Goal: Task Accomplishment & Management: Complete application form

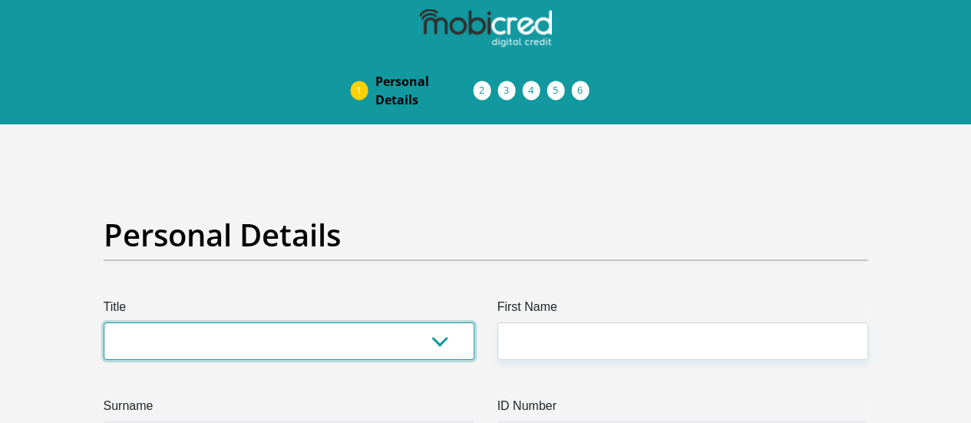
click at [257, 322] on select "Mr Ms Mrs Dr Other" at bounding box center [289, 341] width 371 height 38
select select "Mrs"
click at [104, 322] on select "Mr Ms Mrs Dr Other" at bounding box center [289, 341] width 371 height 38
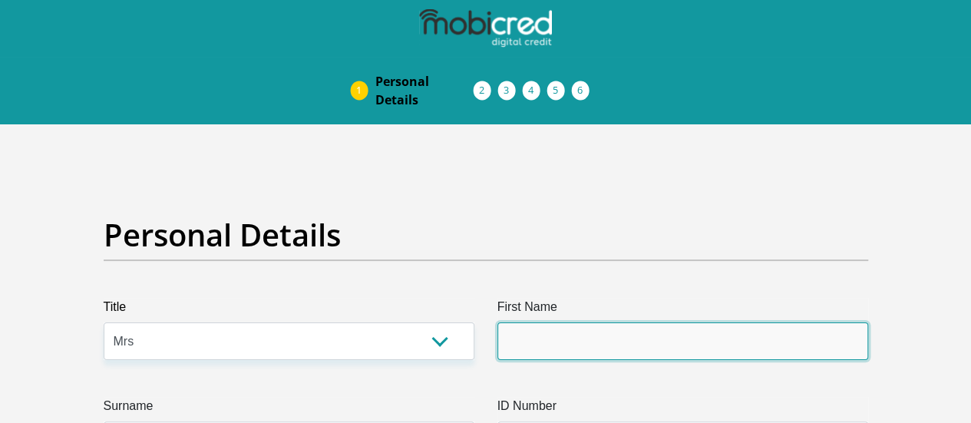
click at [550, 322] on input "First Name" at bounding box center [682, 341] width 371 height 38
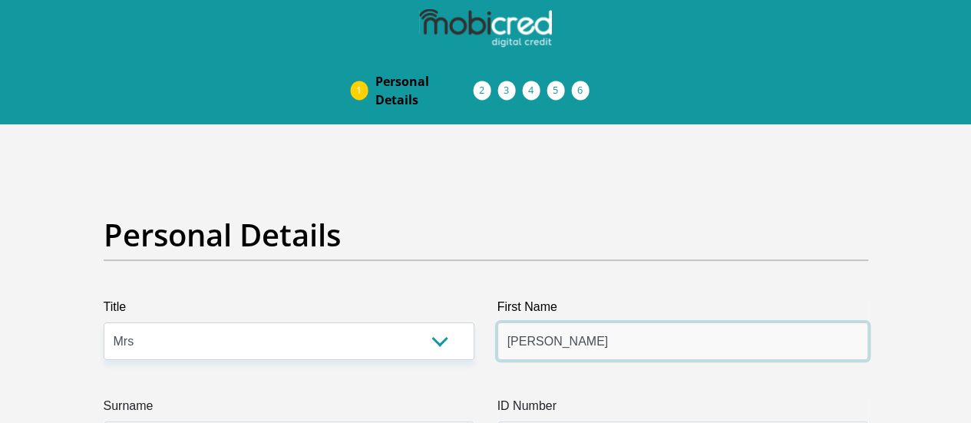
type input "Abigail"
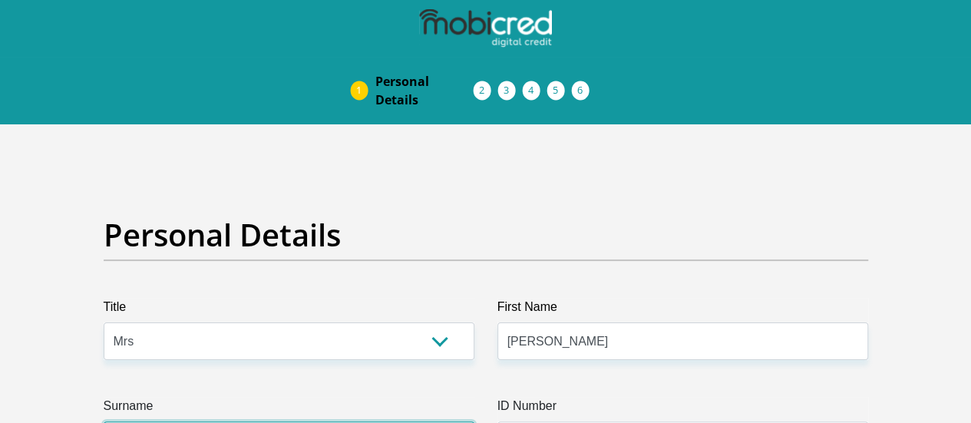
type input "Sweli"
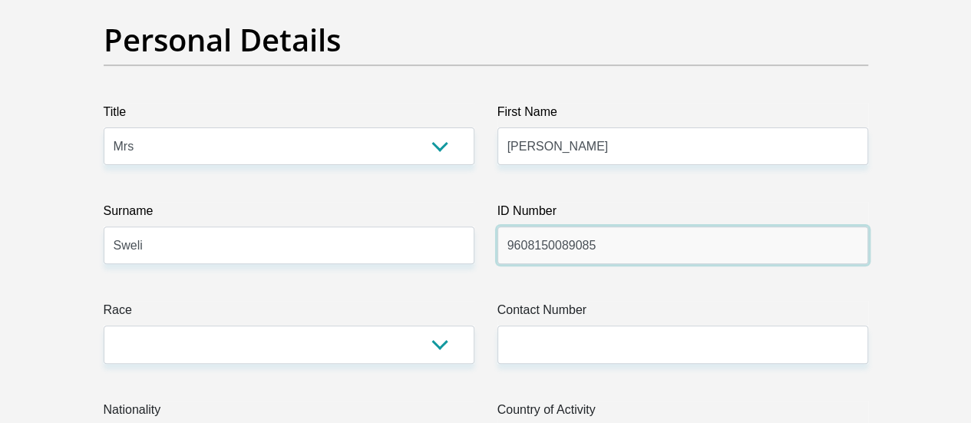
scroll to position [230, 0]
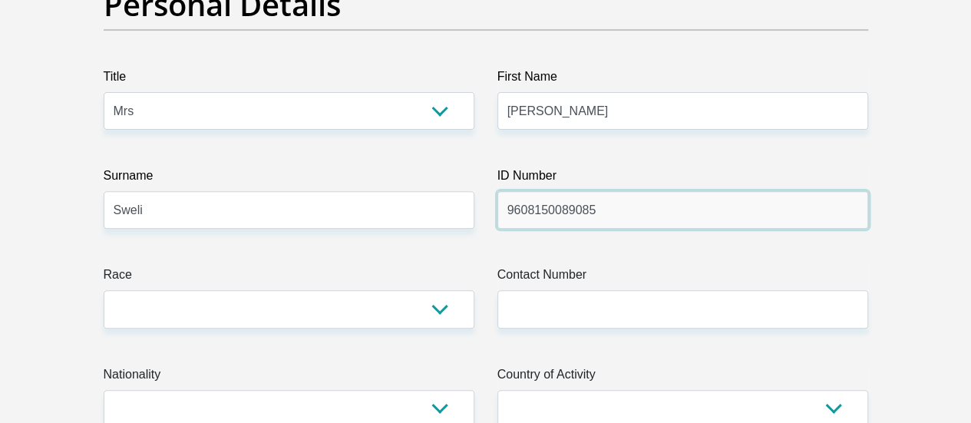
type input "9608150089085"
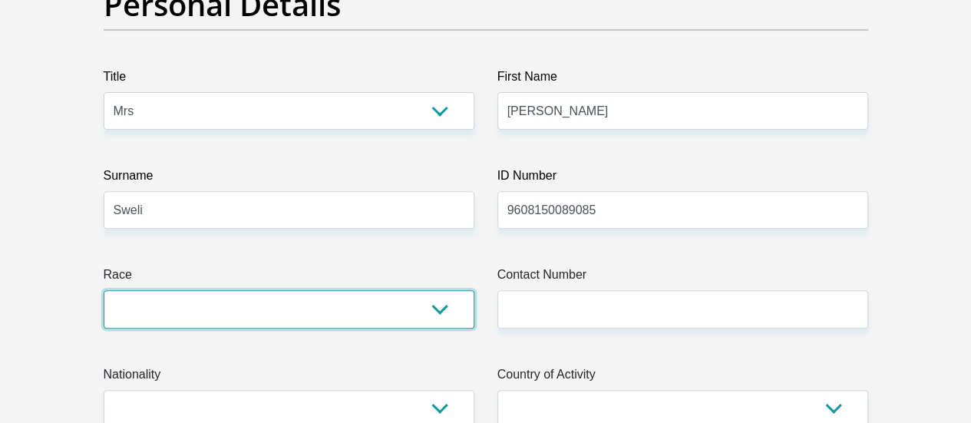
click at [310, 290] on select "Black Coloured Indian White Other" at bounding box center [289, 309] width 371 height 38
select select "2"
click at [104, 290] on select "Black Coloured Indian White Other" at bounding box center [289, 309] width 371 height 38
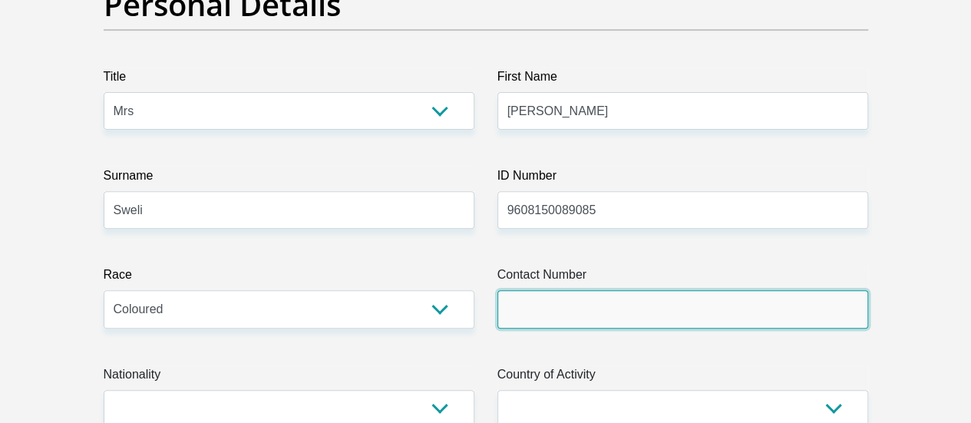
click at [669, 290] on input "Contact Number" at bounding box center [682, 309] width 371 height 38
type input "0632199938"
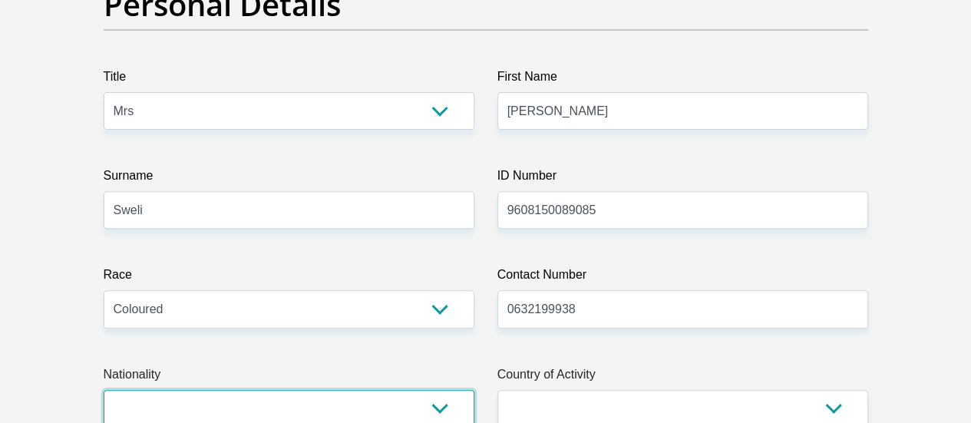
click at [411, 390] on select "South Africa Afghanistan Aland Islands Albania Algeria America Samoa American V…" at bounding box center [289, 409] width 371 height 38
click at [320, 390] on select "South Africa Afghanistan Aland Islands Albania Algeria America Samoa American V…" at bounding box center [289, 409] width 371 height 38
select select "ZAF"
click at [104, 390] on select "South Africa Afghanistan Aland Islands Albania Algeria America Samoa American V…" at bounding box center [289, 409] width 371 height 38
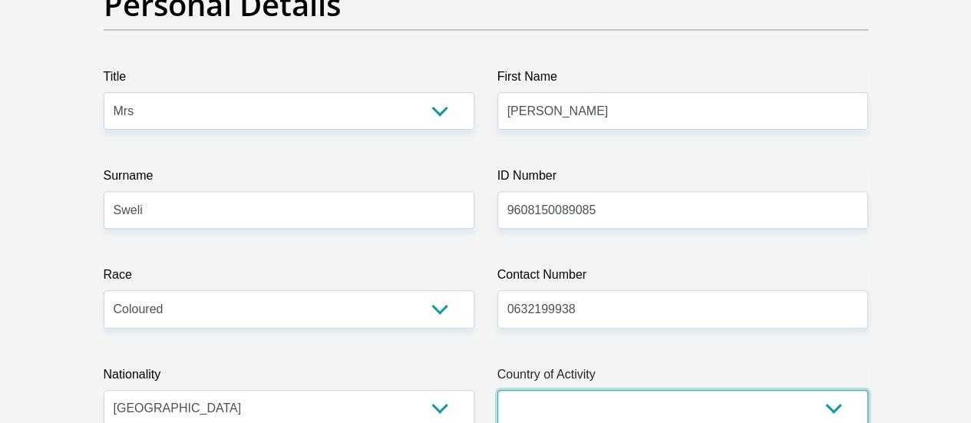
click at [724, 390] on select "South Africa Afghanistan Aland Islands Albania Algeria America Samoa American V…" at bounding box center [682, 409] width 371 height 38
select select "ZAF"
click at [497, 390] on select "South Africa Afghanistan Aland Islands Albania Algeria America Samoa American V…" at bounding box center [682, 409] width 371 height 38
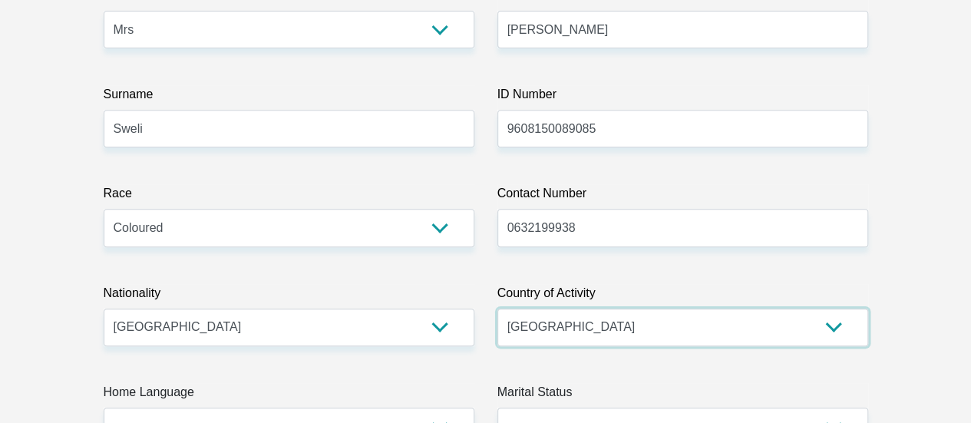
scroll to position [460, 0]
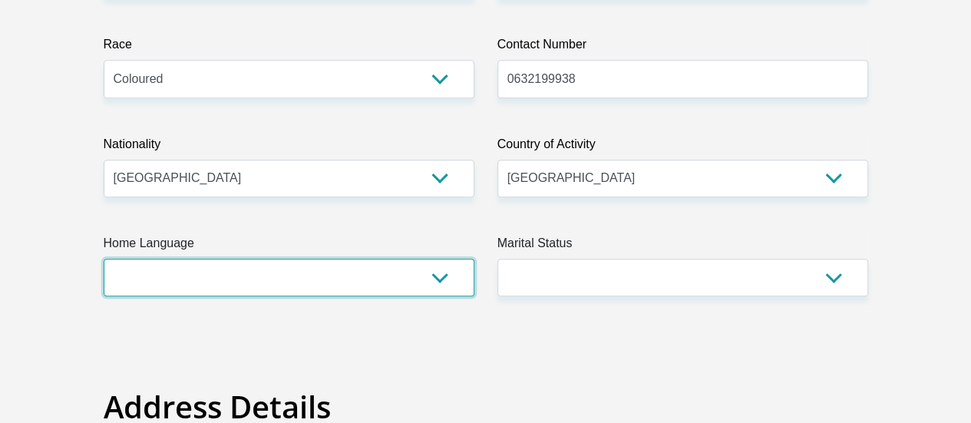
click at [279, 259] on select "Afrikaans English Sepedi South Ndebele Southern Sotho Swati Tsonga Tswana Venda…" at bounding box center [289, 278] width 371 height 38
select select "eng"
click at [104, 259] on select "Afrikaans English Sepedi South Ndebele Southern Sotho Swati Tsonga Tswana Venda…" at bounding box center [289, 278] width 371 height 38
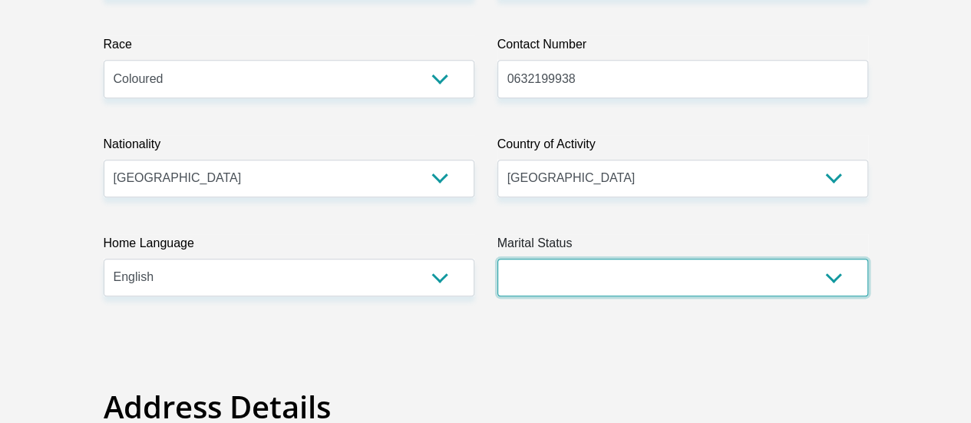
click at [787, 259] on select "Married ANC Single Divorced Widowed Married COP or Customary Law" at bounding box center [682, 278] width 371 height 38
select select "5"
click at [497, 259] on select "Married ANC Single Divorced Widowed Married COP or Customary Law" at bounding box center [682, 278] width 371 height 38
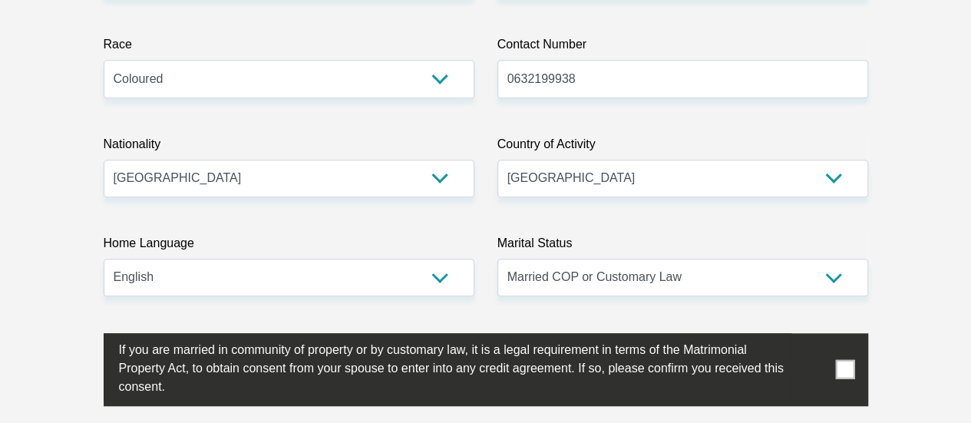
click at [848, 333] on label at bounding box center [486, 369] width 764 height 73
click at [88, 337] on input "checkbox" at bounding box center [88, 337] width 0 height 0
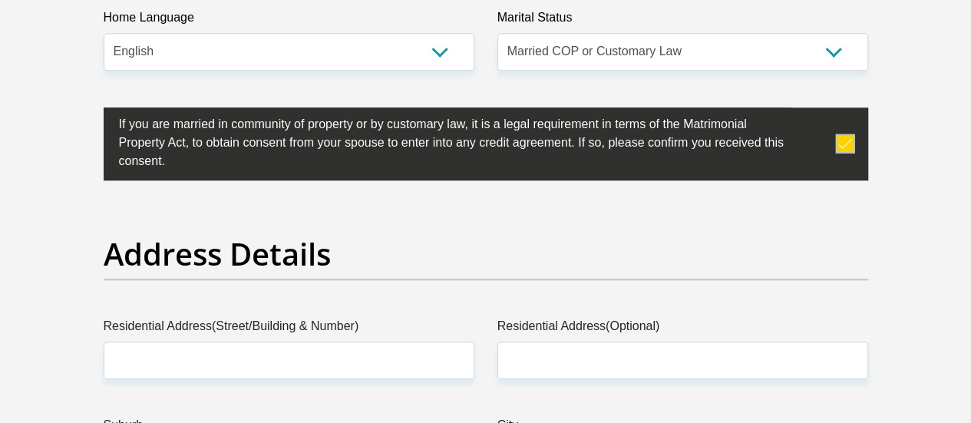
scroll to position [767, 0]
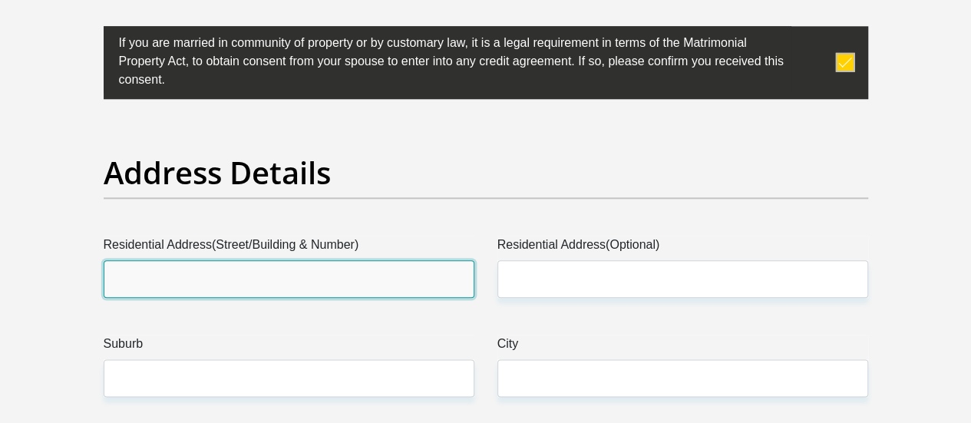
click at [173, 260] on input "Residential Address(Street/Building & Number)" at bounding box center [289, 279] width 371 height 38
type input "7"
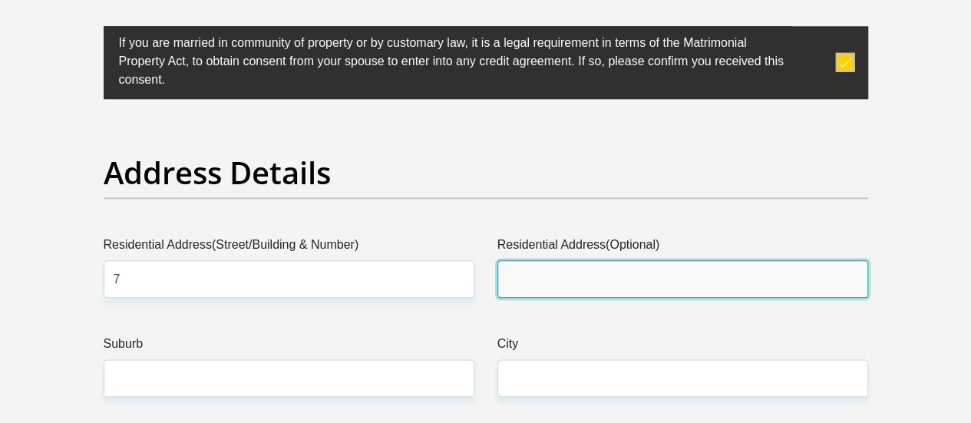
type input "Rose Street"
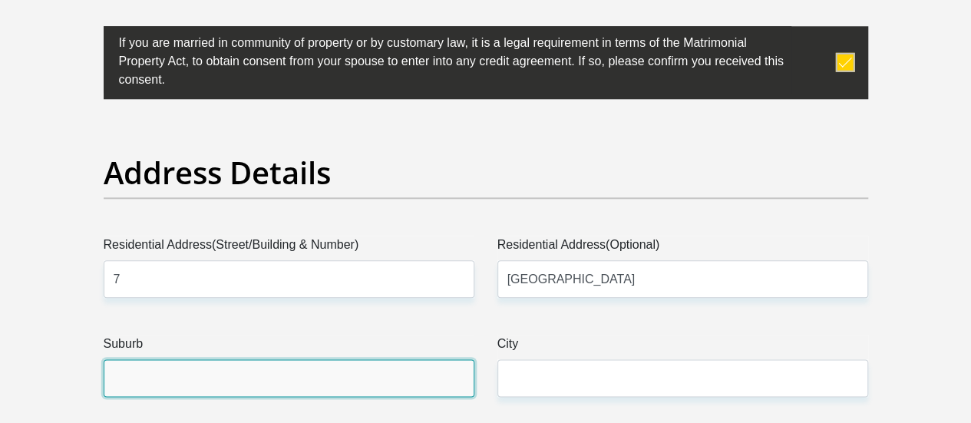
type input "Kroonvale"
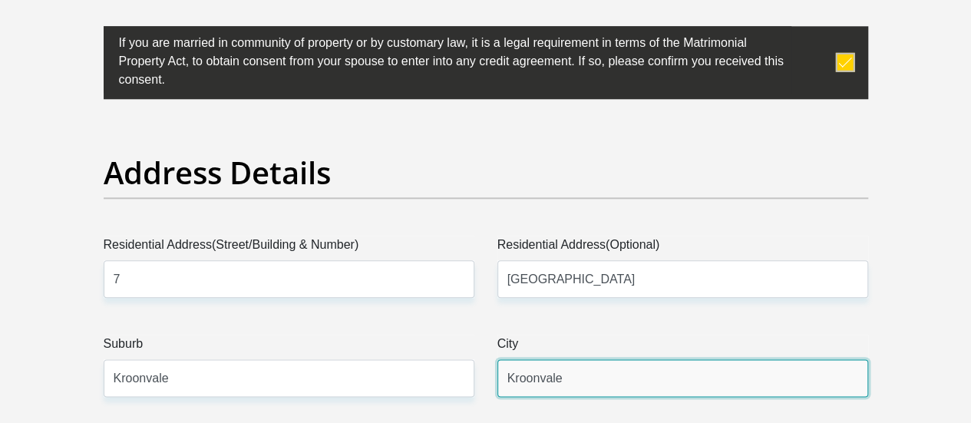
type input "6280"
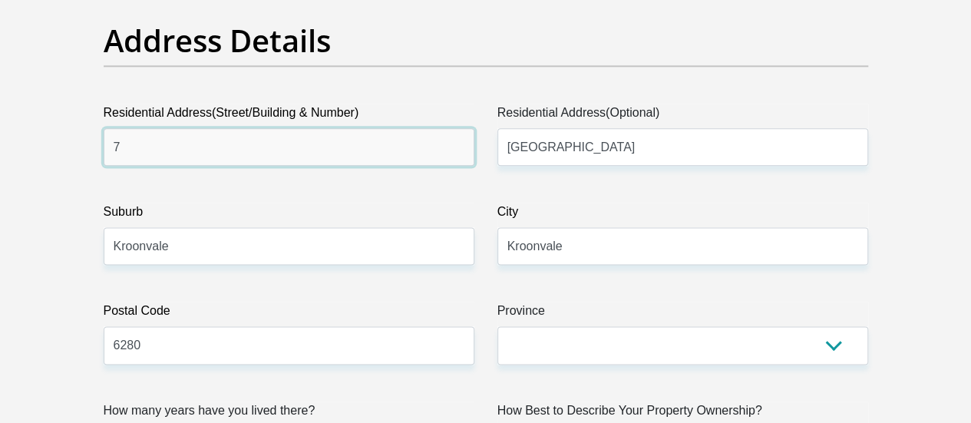
scroll to position [921, 0]
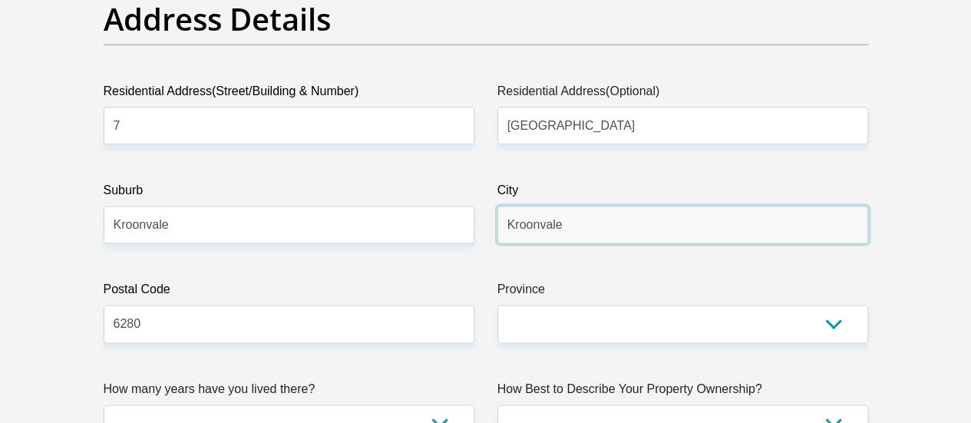
drag, startPoint x: 572, startPoint y: 166, endPoint x: 431, endPoint y: 166, distance: 141.2
type input "Graaff Reinet"
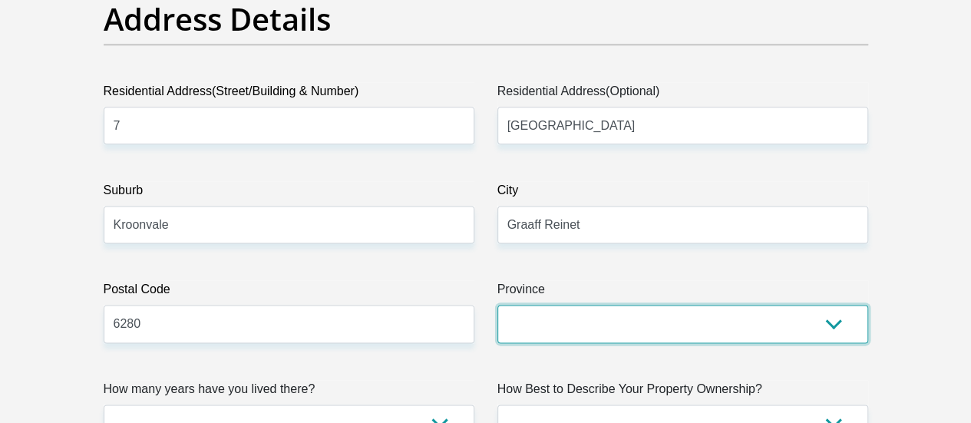
click at [803, 305] on select "Eastern Cape Free State Gauteng KwaZulu-Natal Limpopo Mpumalanga Northern Cape …" at bounding box center [682, 324] width 371 height 38
select select "Eastern Cape"
click at [497, 305] on select "Eastern Cape Free State Gauteng KwaZulu-Natal Limpopo Mpumalanga Northern Cape …" at bounding box center [682, 324] width 371 height 38
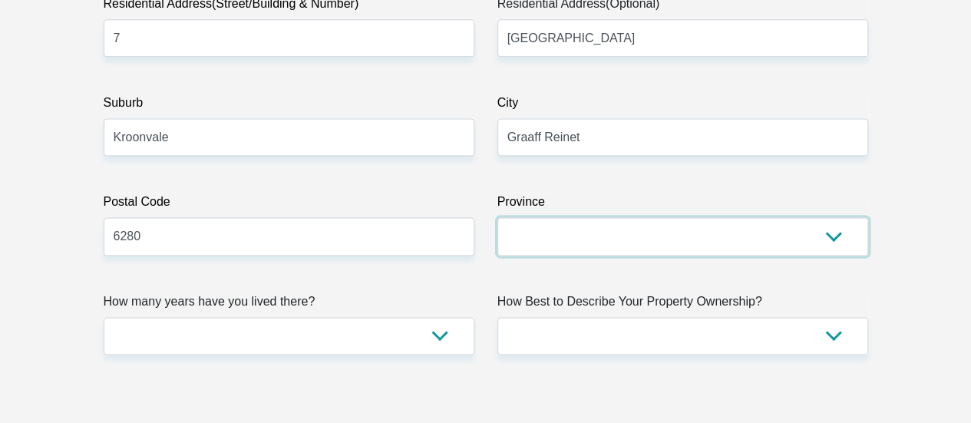
scroll to position [1074, 0]
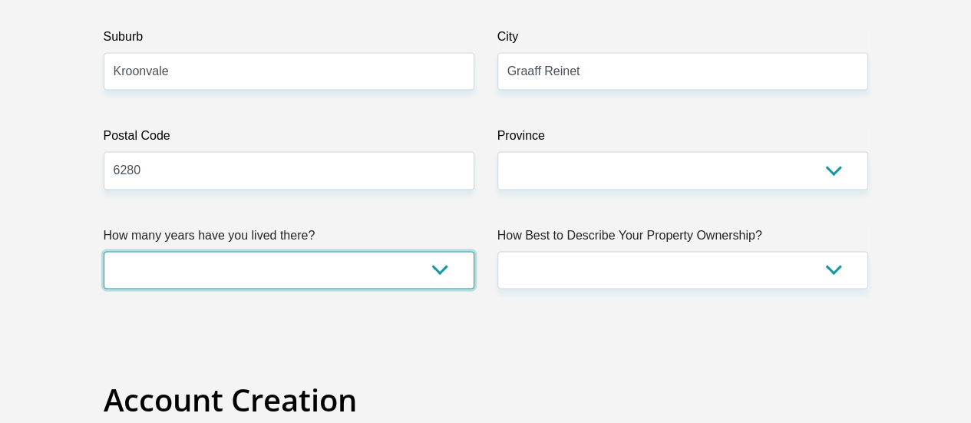
click at [440, 251] on select "less than 1 year 1-3 years 3-5 years 5+ years" at bounding box center [289, 270] width 371 height 38
select select "0"
click at [104, 251] on select "less than 1 year 1-3 years 3-5 years 5+ years" at bounding box center [289, 270] width 371 height 38
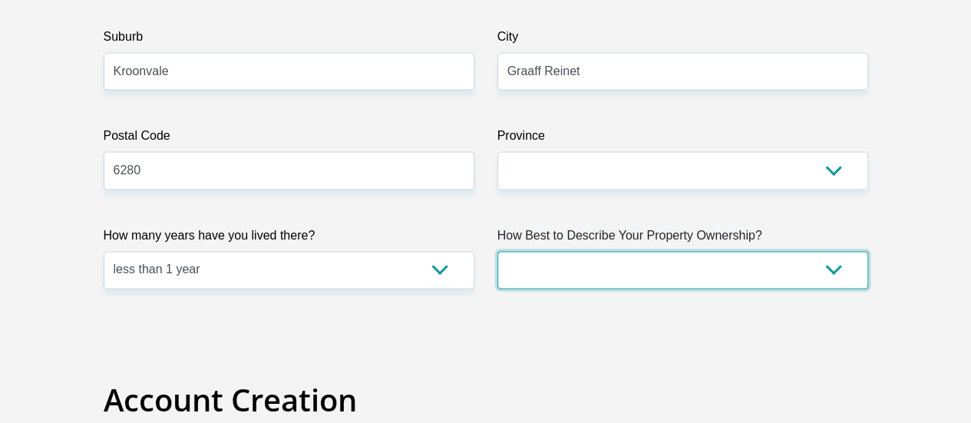
click at [737, 251] on select "Owned Rented Family Owned Company Dwelling" at bounding box center [682, 270] width 371 height 38
select select "Owned"
click at [497, 251] on select "Owned Rented Family Owned Company Dwelling" at bounding box center [682, 270] width 371 height 38
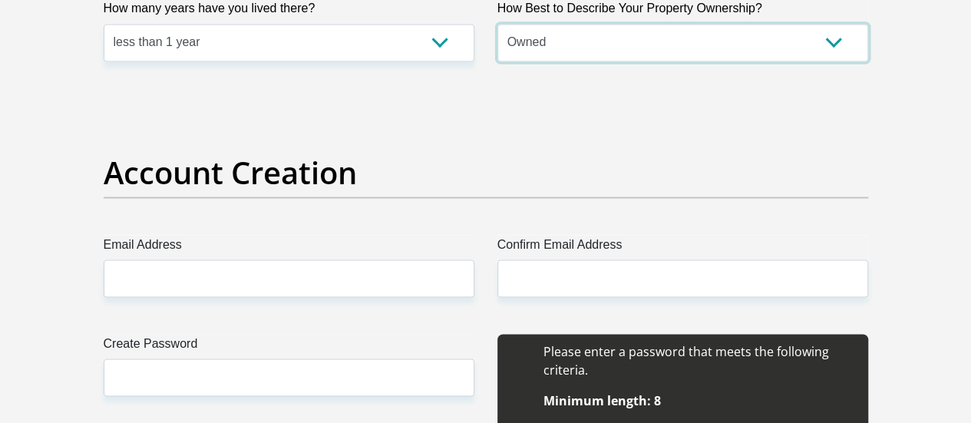
scroll to position [1304, 0]
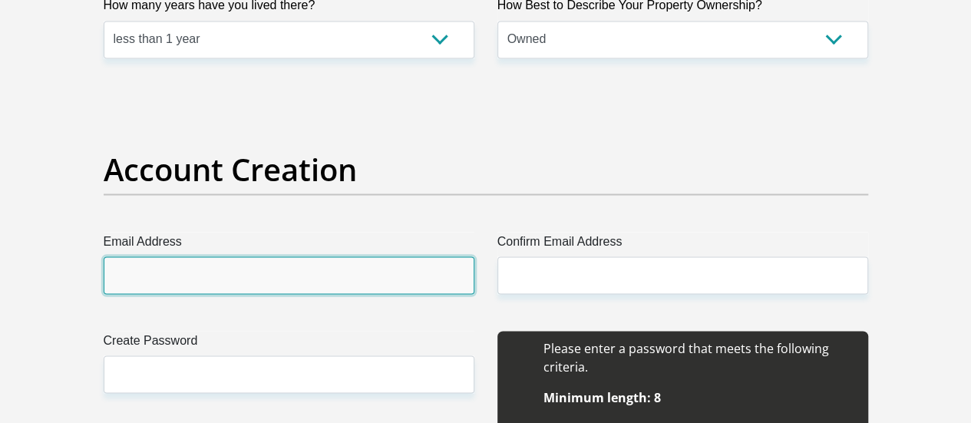
click at [391, 256] on input "Email Address" at bounding box center [289, 275] width 371 height 38
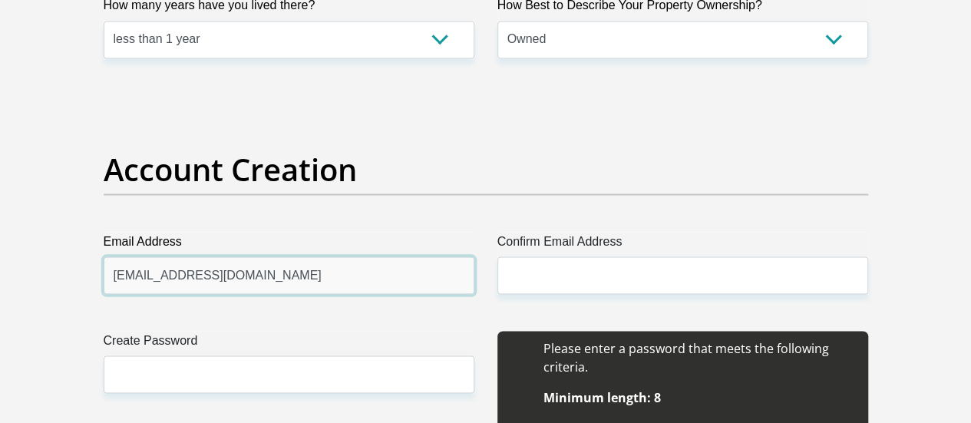
drag, startPoint x: 118, startPoint y: 215, endPoint x: 143, endPoint y: 217, distance: 25.4
click at [120, 256] on input "abibigailbetsha@gmail.com" at bounding box center [289, 275] width 371 height 38
type input "abigailbetsha@gmail.com"
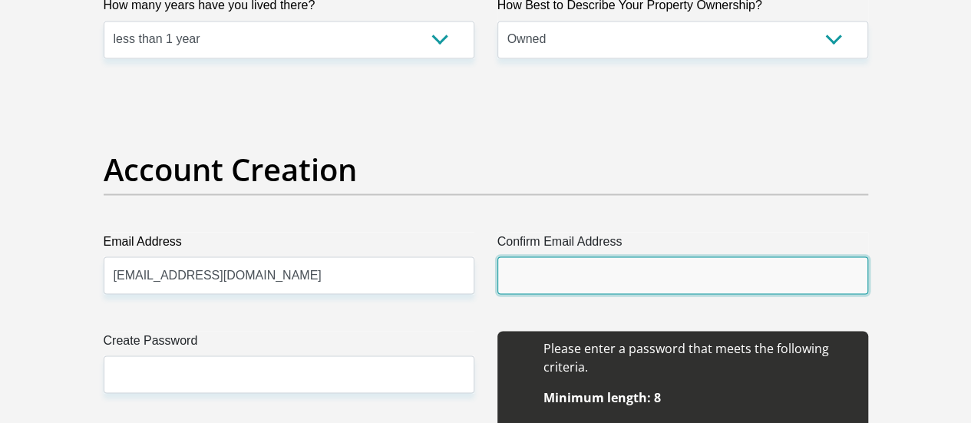
click at [536, 256] on input "Confirm Email Address" at bounding box center [682, 275] width 371 height 38
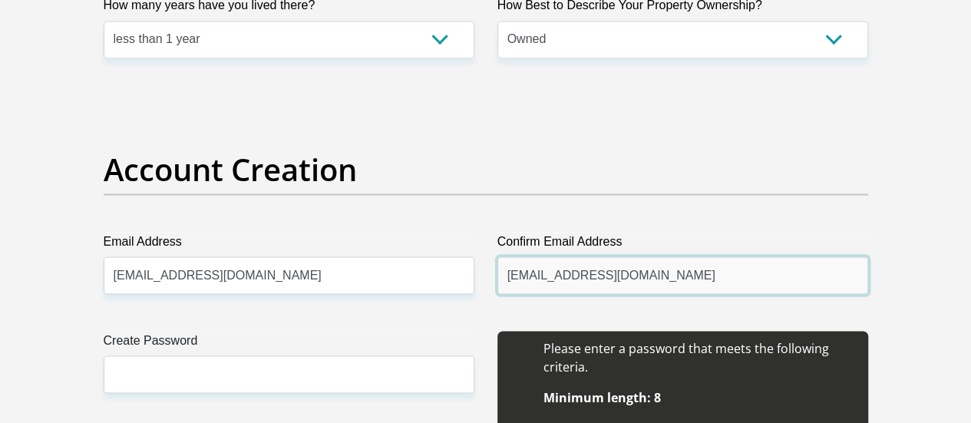
type input "abigailbetsha@gmail.com"
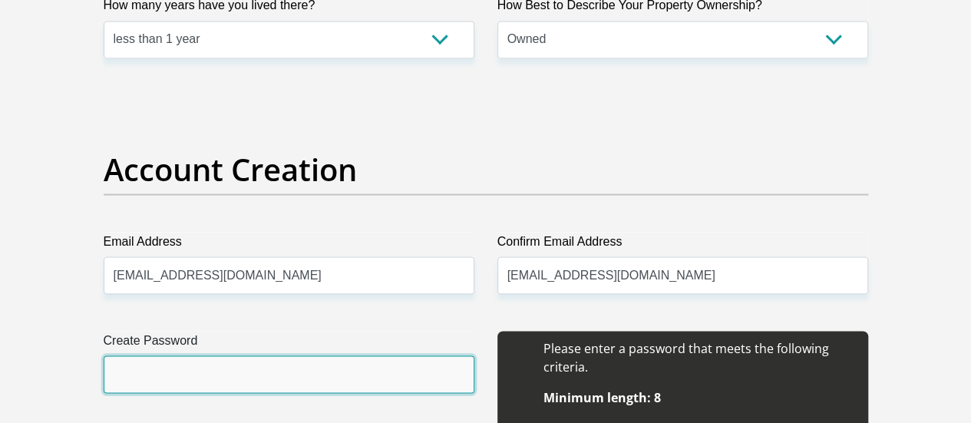
click at [252, 355] on input "Create Password" at bounding box center [289, 374] width 371 height 38
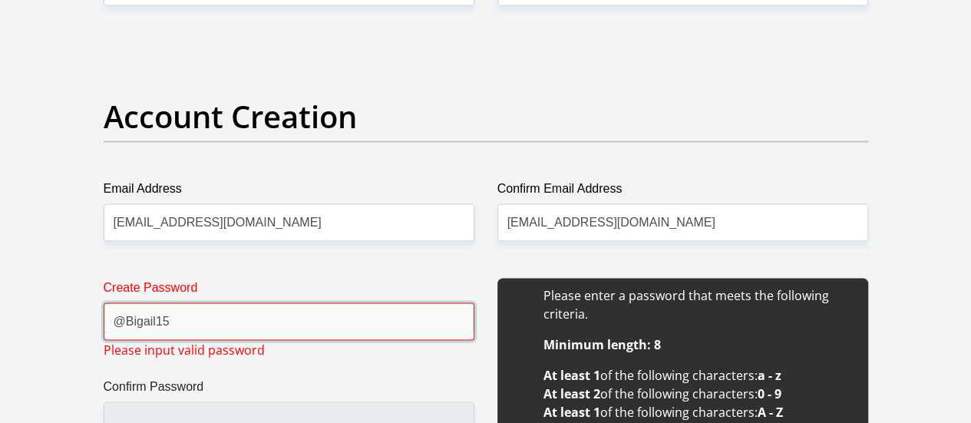
scroll to position [1381, 0]
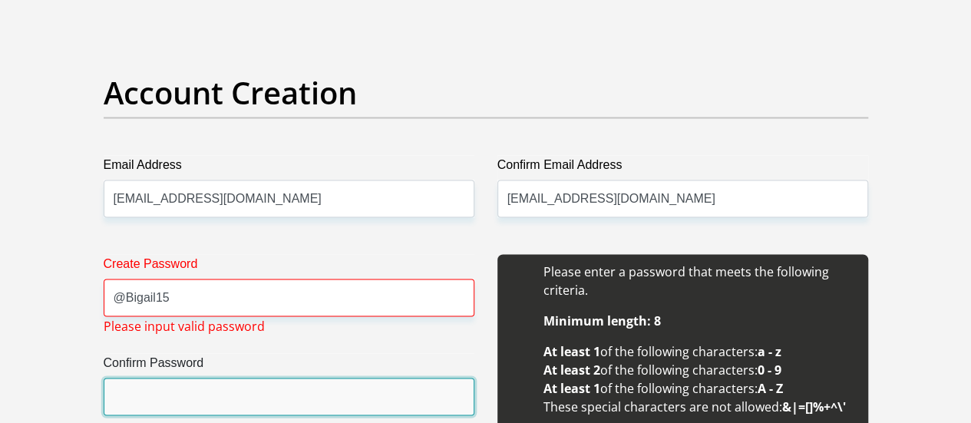
click at [226, 378] on input "Confirm Password" at bounding box center [289, 397] width 371 height 38
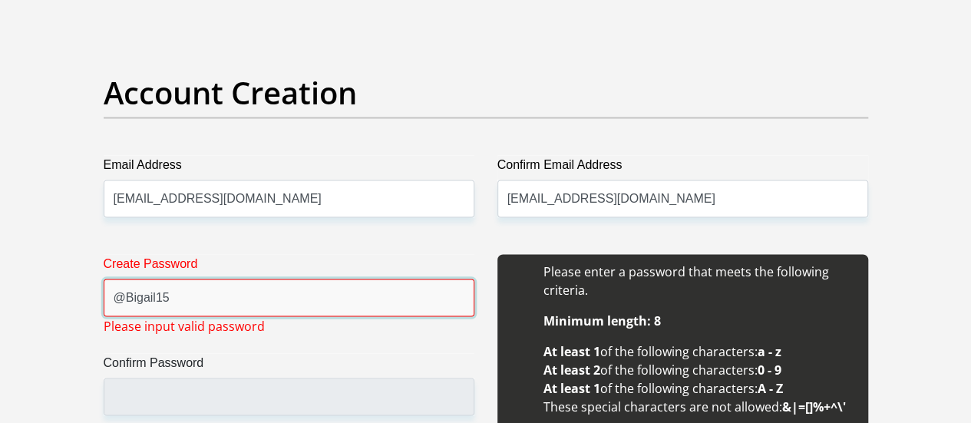
click at [203, 279] on input "@Bigail15" at bounding box center [289, 298] width 371 height 38
click at [127, 279] on input "@Bigail15" at bounding box center [289, 298] width 371 height 38
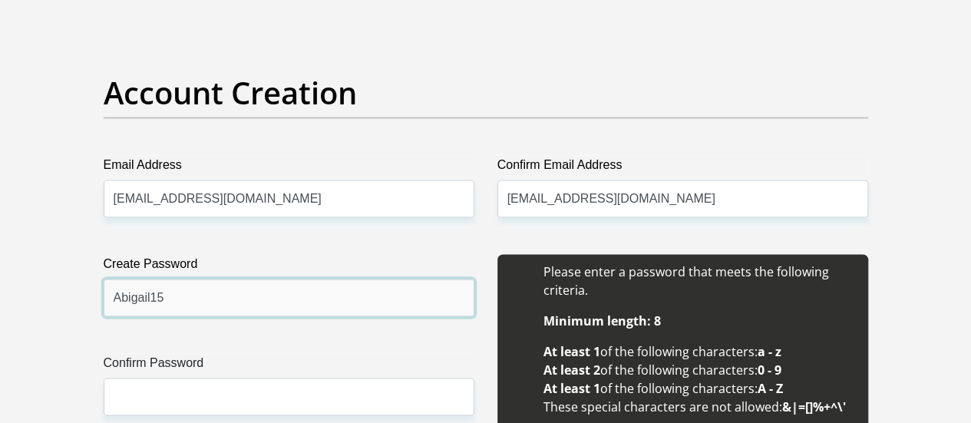
type input "Abigail15"
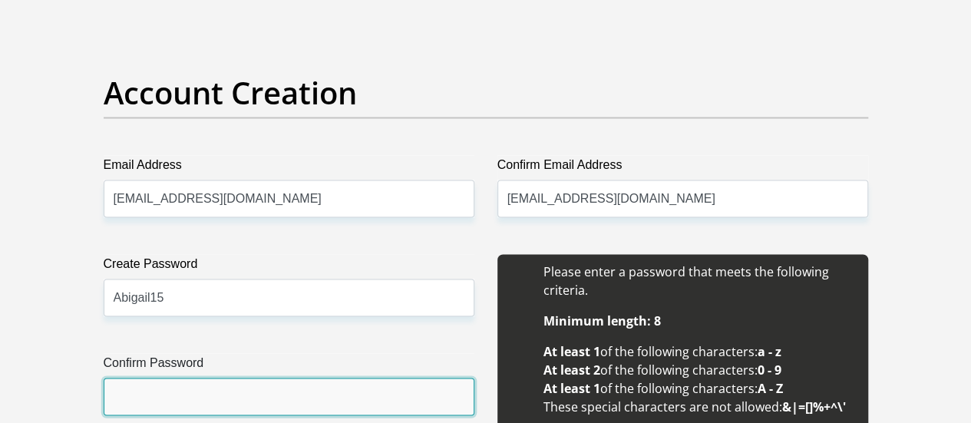
click at [229, 378] on input "Confirm Password" at bounding box center [289, 397] width 371 height 38
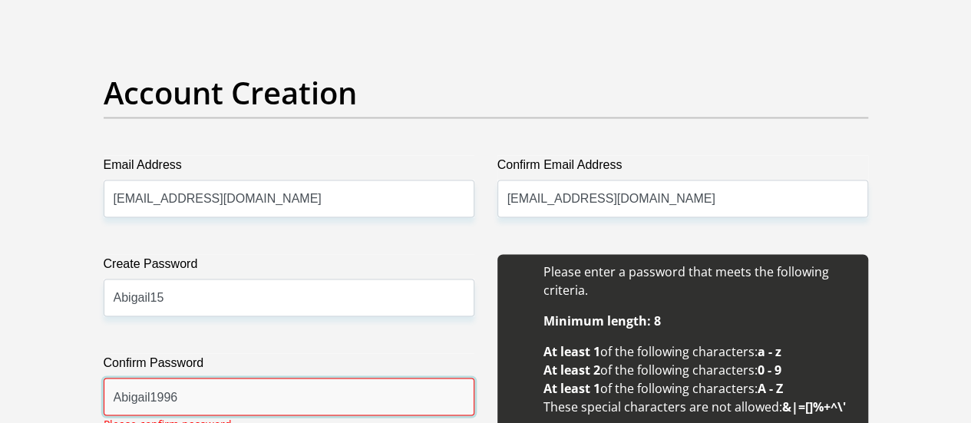
type input "Abigail1996"
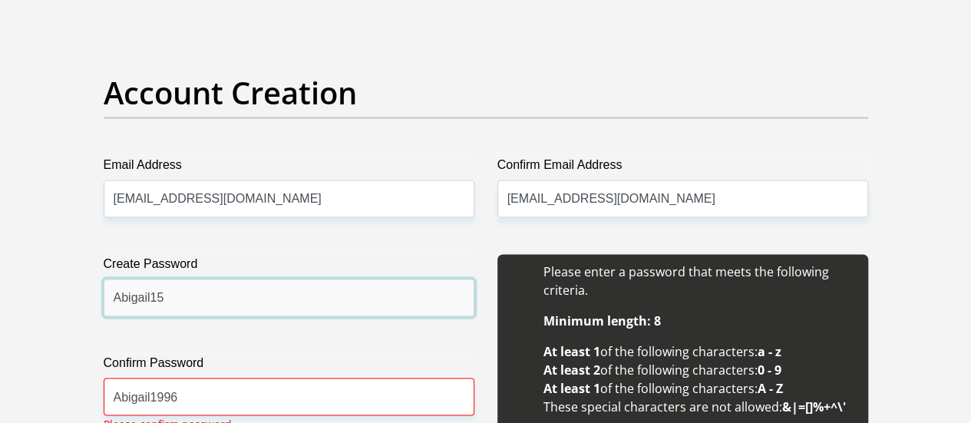
click at [207, 279] on input "Abigail15" at bounding box center [289, 298] width 371 height 38
type input "Abigail1996"
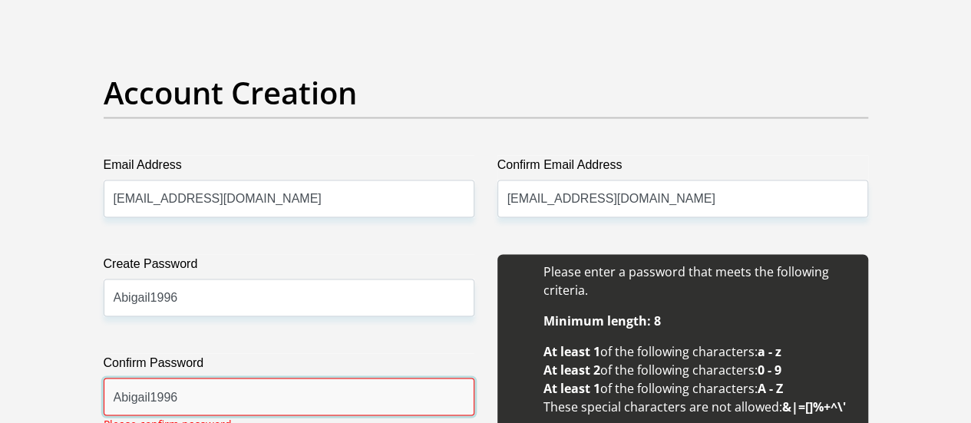
click at [210, 378] on input "Abigail1996" at bounding box center [289, 397] width 371 height 38
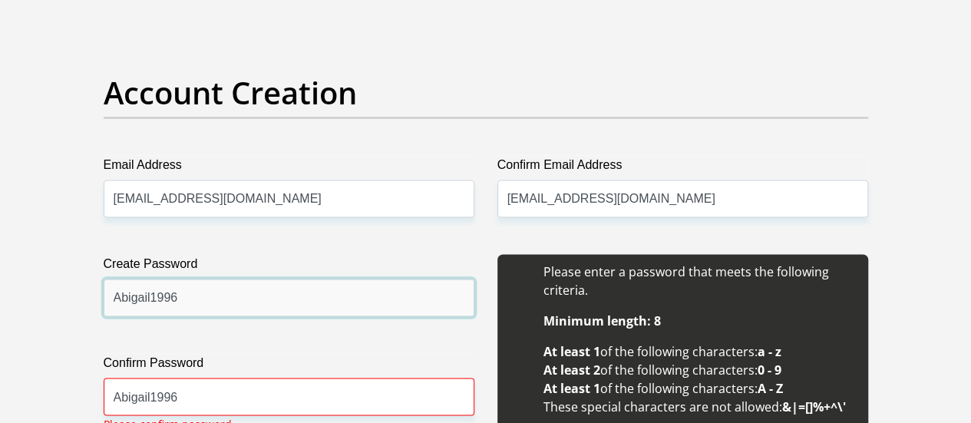
click at [264, 279] on input "Abigail1996" at bounding box center [289, 298] width 371 height 38
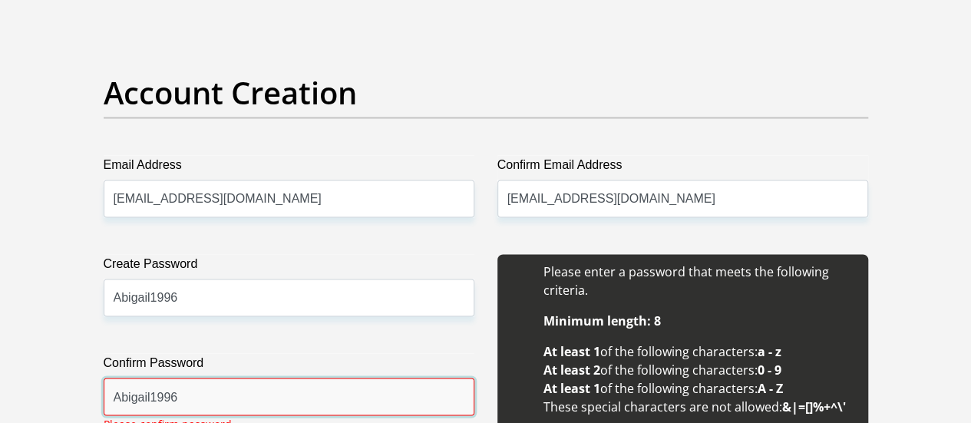
click at [230, 378] on input "Abigail1996" at bounding box center [289, 397] width 371 height 38
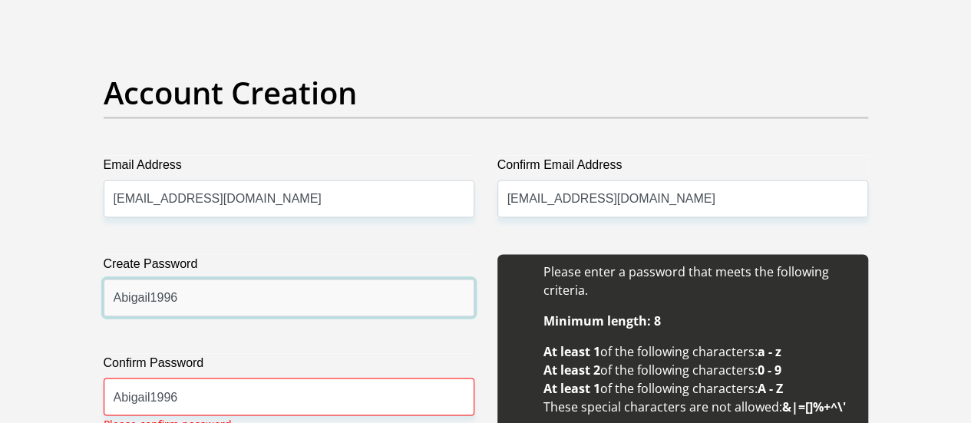
click at [190, 279] on input "Abigail1996" at bounding box center [289, 298] width 371 height 38
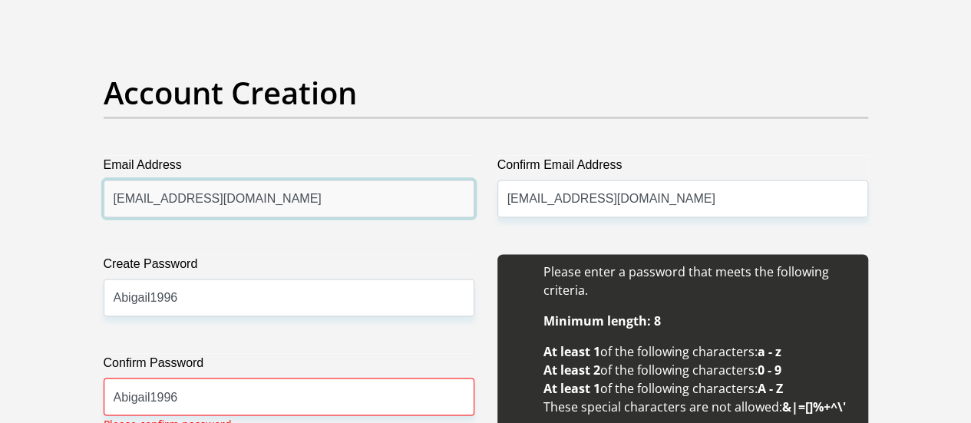
click at [250, 180] on input "abigailbetsha@gmail.com" at bounding box center [289, 199] width 371 height 38
drag, startPoint x: 258, startPoint y: 309, endPoint x: 247, endPoint y: 312, distance: 11.0
click at [255, 353] on label "Confirm Password" at bounding box center [289, 365] width 371 height 25
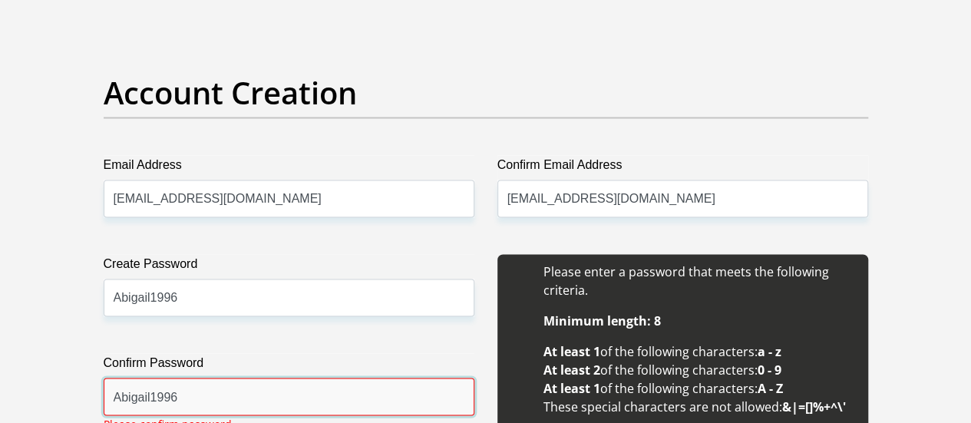
click at [255, 378] on input "Abigail1996" at bounding box center [289, 397] width 371 height 38
drag, startPoint x: 233, startPoint y: 340, endPoint x: 0, endPoint y: 305, distance: 235.2
type input "Abigail1996"
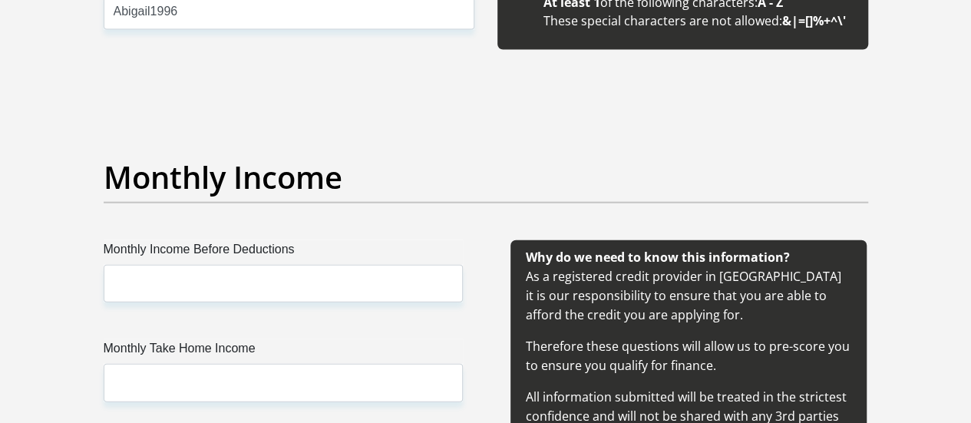
scroll to position [1842, 0]
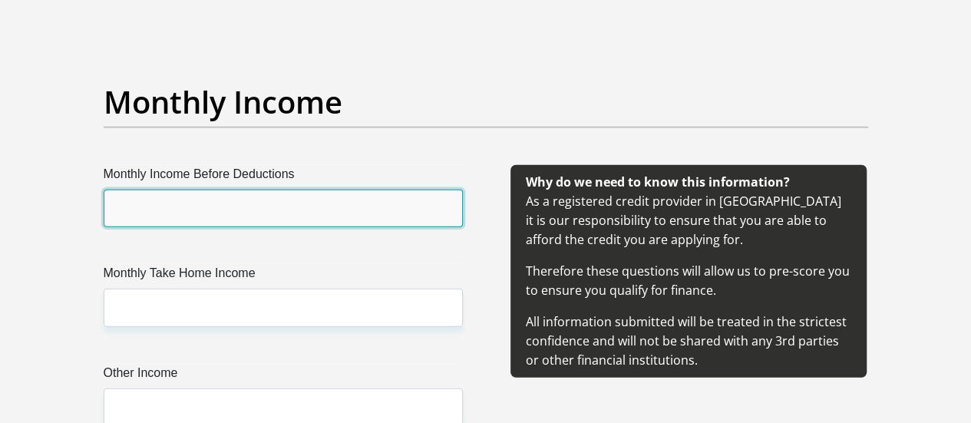
click at [244, 190] on input "Monthly Income Before Deductions" at bounding box center [283, 209] width 359 height 38
type input "29500"
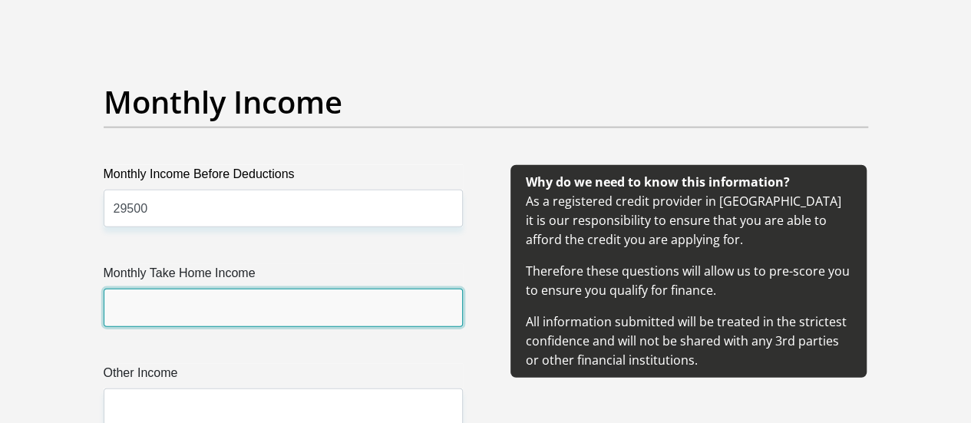
click at [282, 289] on input "Monthly Take Home Income" at bounding box center [283, 308] width 359 height 38
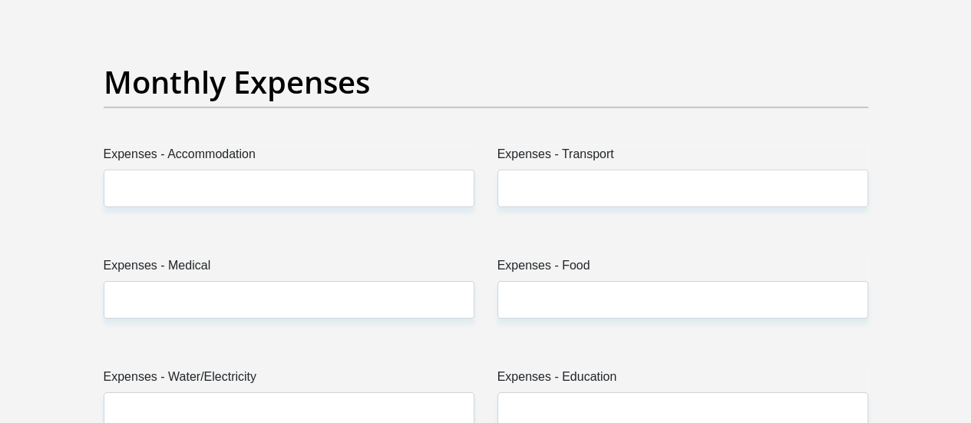
scroll to position [2302, 0]
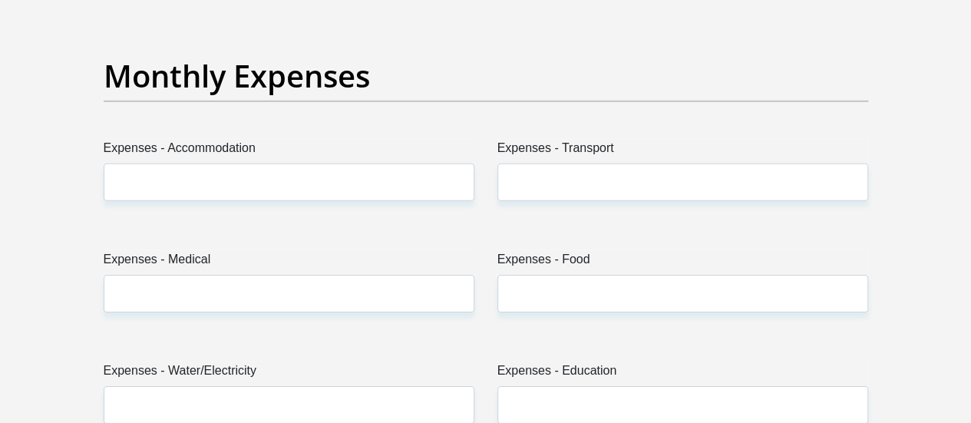
type input "13000"
click at [602, 255] on div "Expenses - Food" at bounding box center [683, 287] width 394 height 74
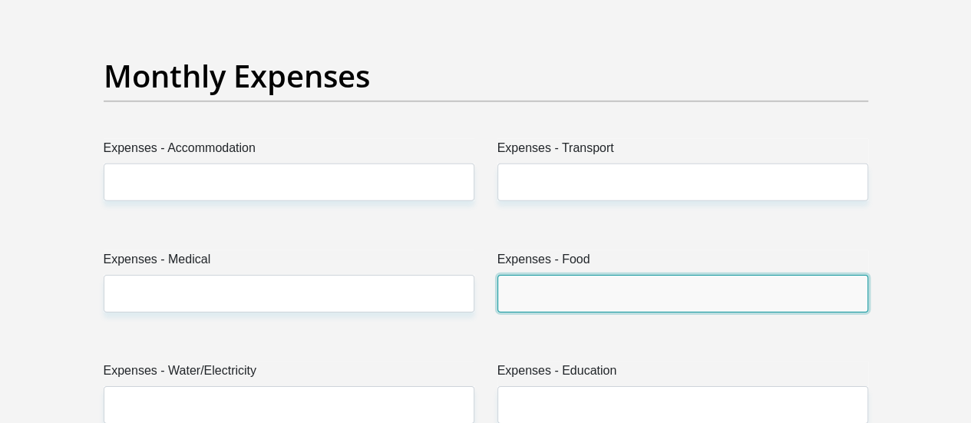
click at [630, 275] on input "Expenses - Food" at bounding box center [682, 294] width 371 height 38
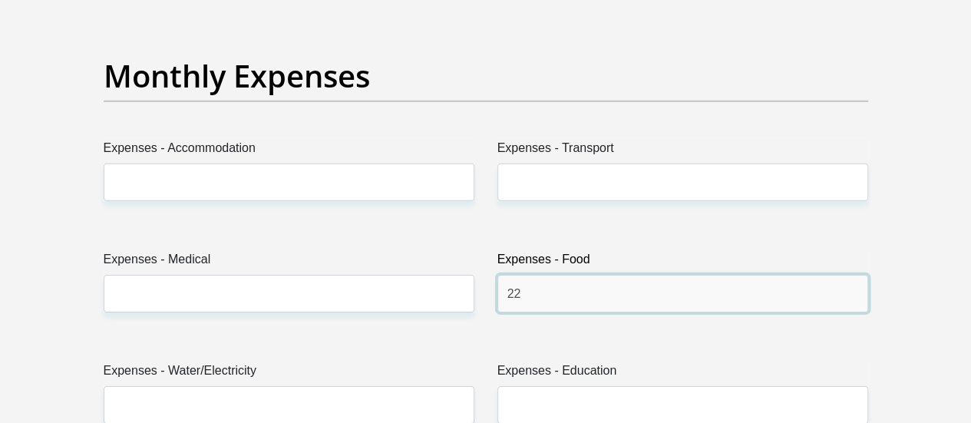
type input "2"
type input "1500"
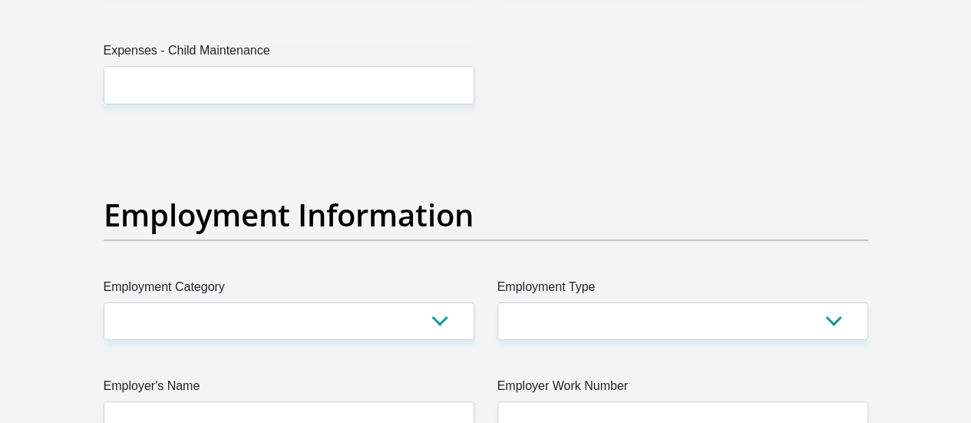
scroll to position [2762, 0]
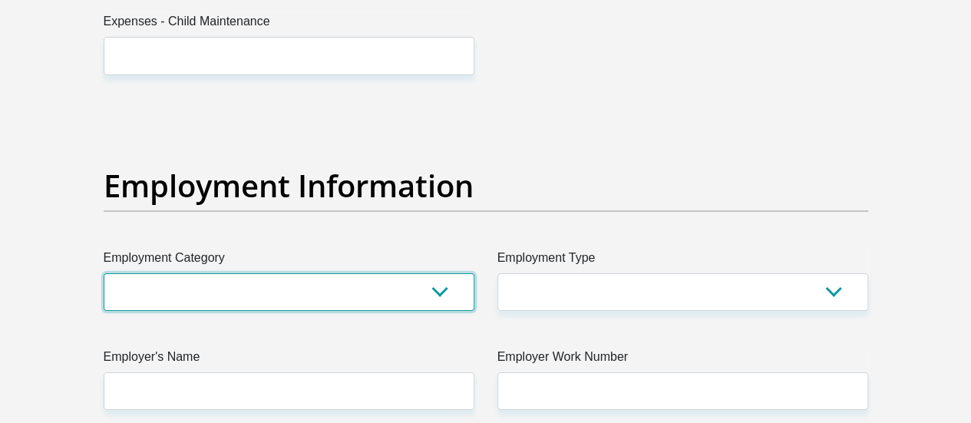
click at [285, 273] on select "AGRICULTURE ALCOHOL & TOBACCO CONSTRUCTION MATERIALS METALLURGY EQUIPMENT FOR R…" at bounding box center [289, 292] width 371 height 38
click at [397, 273] on select "AGRICULTURE ALCOHOL & TOBACCO CONSTRUCTION MATERIALS METALLURGY EQUIPMENT FOR R…" at bounding box center [289, 292] width 371 height 38
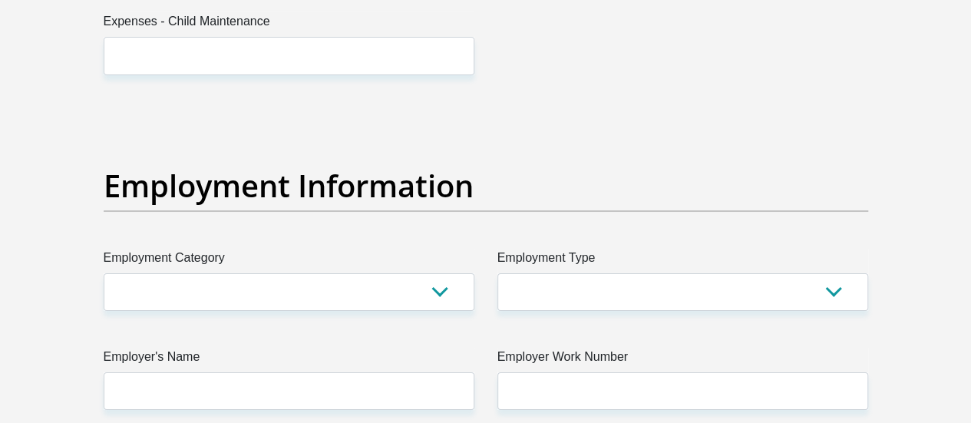
click at [404, 167] on div "Employment Information" at bounding box center [485, 207] width 787 height 81
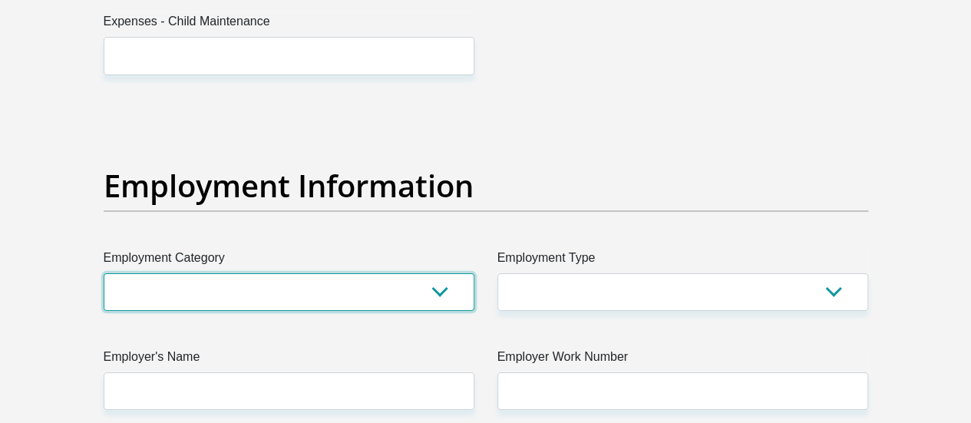
click at [436, 273] on select "AGRICULTURE ALCOHOL & TOBACCO CONSTRUCTION MATERIALS METALLURGY EQUIPMENT FOR R…" at bounding box center [289, 292] width 371 height 38
click at [104, 273] on select "AGRICULTURE ALCOHOL & TOBACCO CONSTRUCTION MATERIALS METALLURGY EQUIPMENT FOR R…" at bounding box center [289, 292] width 371 height 38
click at [269, 273] on select "AGRICULTURE ALCOHOL & TOBACCO CONSTRUCTION MATERIALS METALLURGY EQUIPMENT FOR R…" at bounding box center [289, 292] width 371 height 38
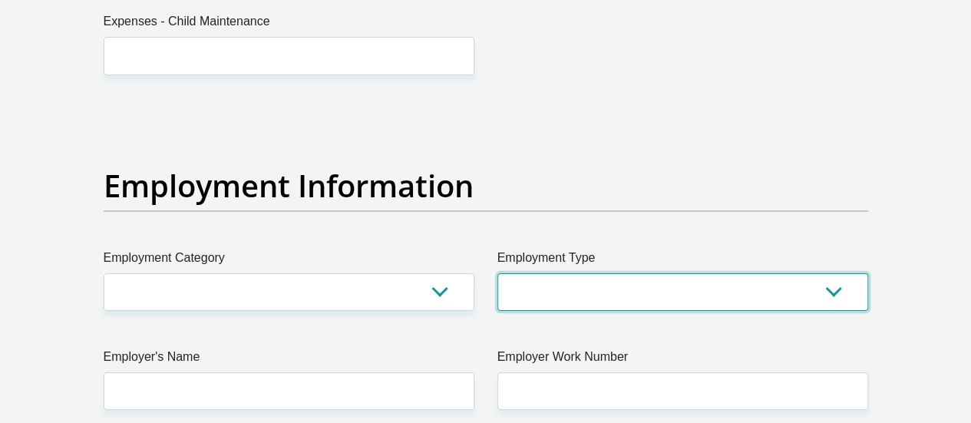
click at [577, 273] on select "College/Lecturer Craft Seller Creative Driver Executive Farmer Forces - Non Com…" at bounding box center [682, 292] width 371 height 38
select select "Teacher"
click at [497, 273] on select "College/Lecturer Craft Seller Creative Driver Executive Farmer Forces - Non Com…" at bounding box center [682, 292] width 371 height 38
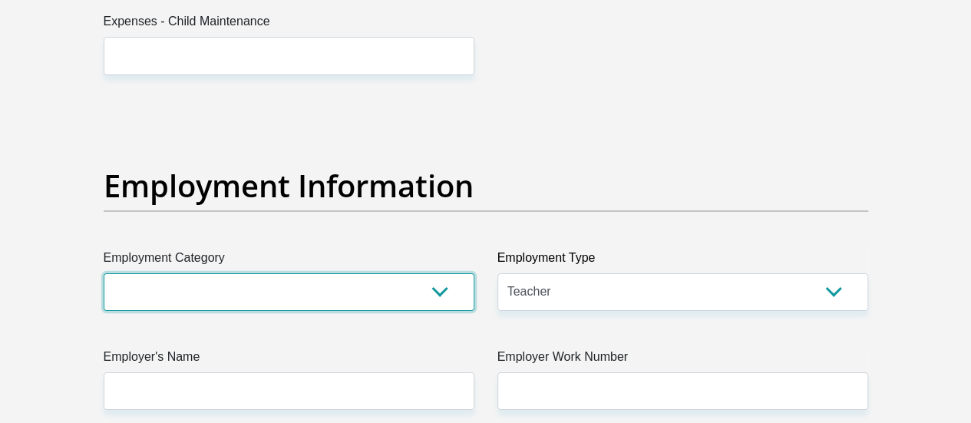
click at [409, 273] on select "AGRICULTURE ALCOHOL & TOBACCO CONSTRUCTION MATERIALS METALLURGY EQUIPMENT FOR R…" at bounding box center [289, 292] width 371 height 38
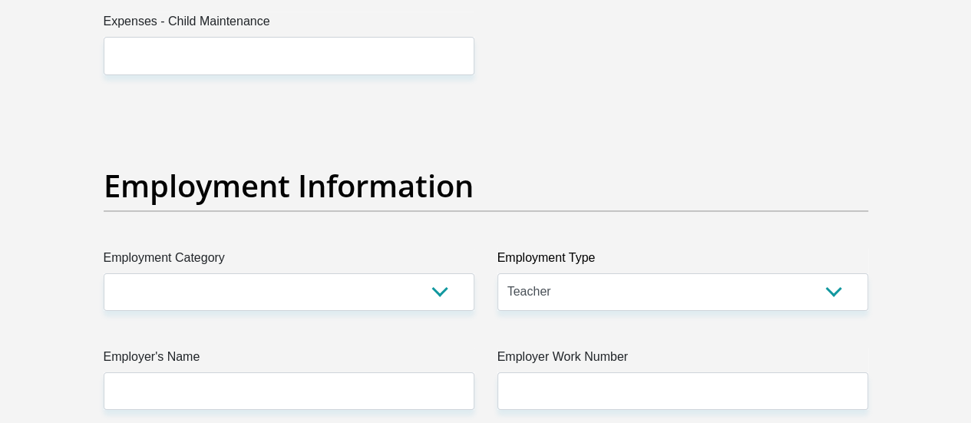
click at [434, 348] on label "Employer's Name" at bounding box center [289, 360] width 371 height 25
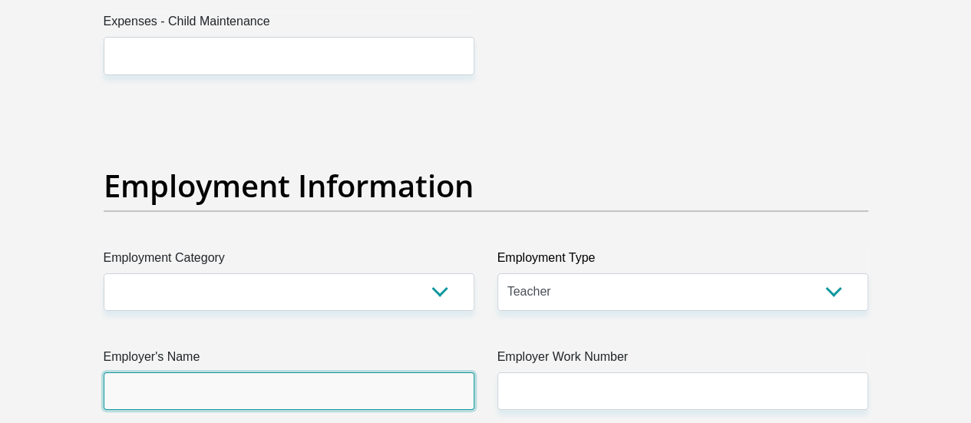
click at [434, 372] on input "Employer's Name" at bounding box center [289, 391] width 371 height 38
click at [427, 372] on input "Employer's Name" at bounding box center [289, 391] width 371 height 38
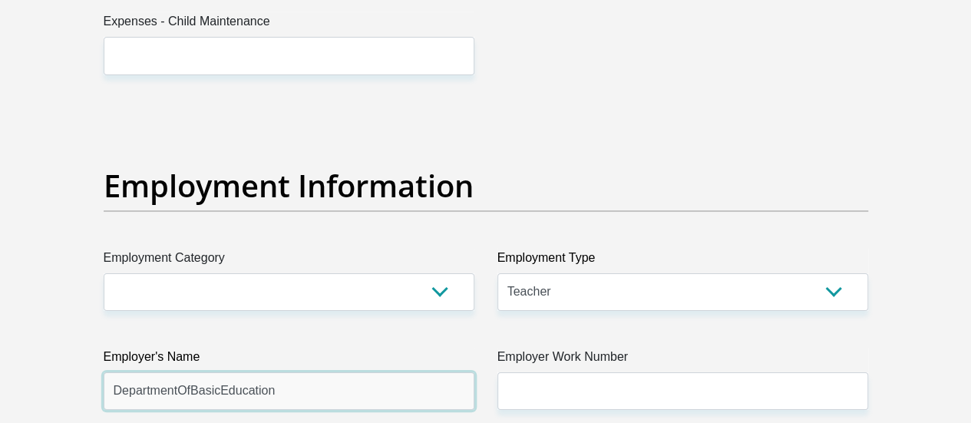
type input "DepartmentOfBasicEducation"
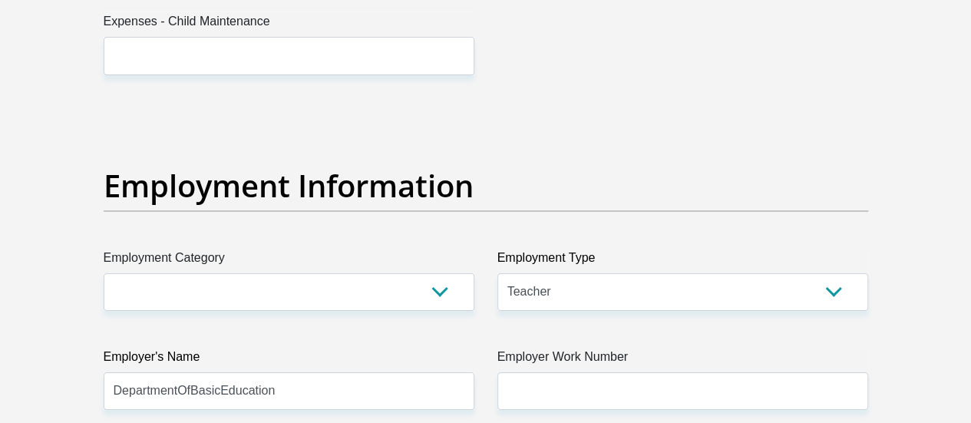
click at [735, 356] on div "Title Mr Ms Mrs Dr Other First Name Abigail Surname Sweli ID Number 96081500890…" at bounding box center [485, 68] width 787 height 5066
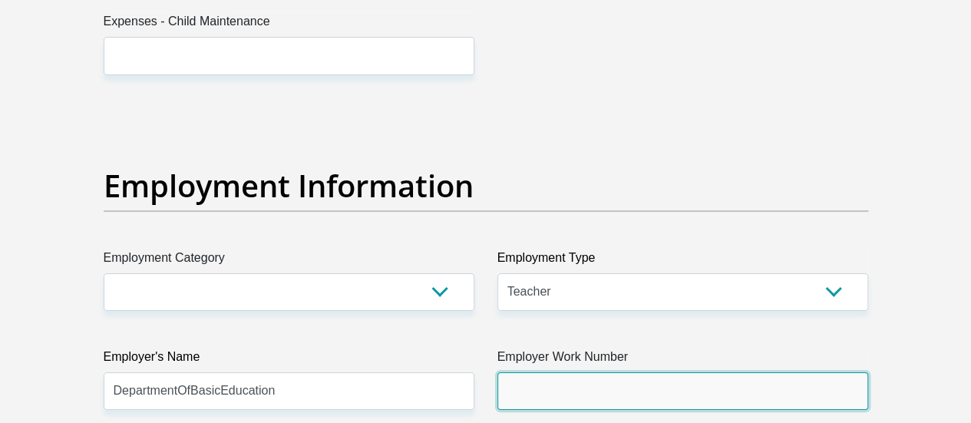
click at [738, 372] on input "Employer Work Number" at bounding box center [682, 391] width 371 height 38
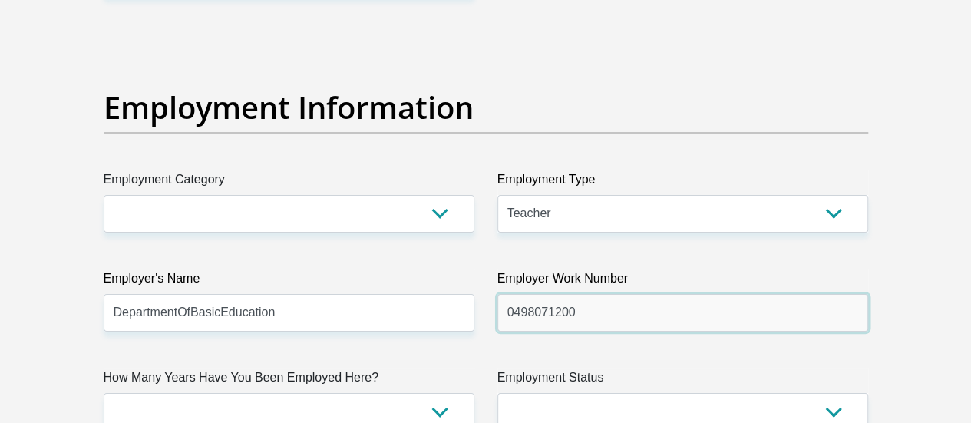
scroll to position [2916, 0]
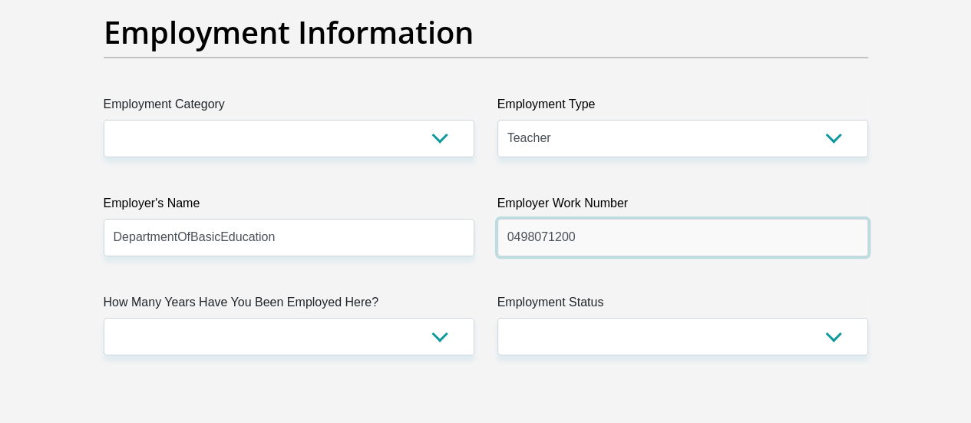
type input "0498071200"
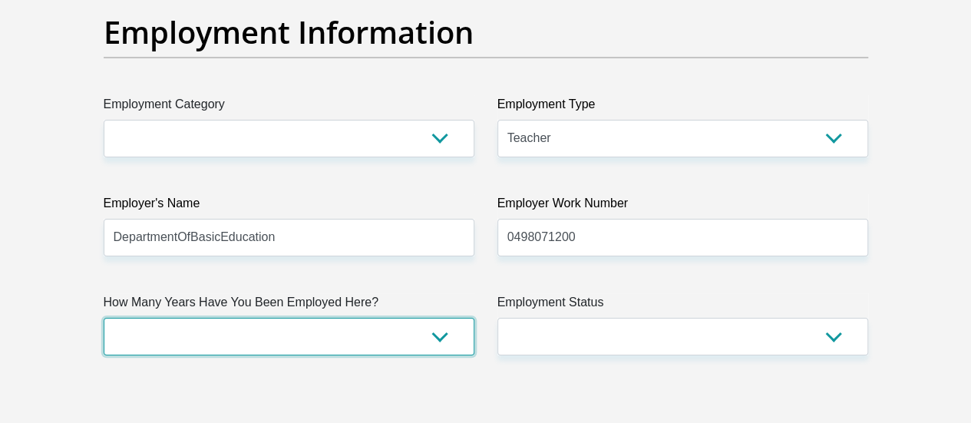
click at [431, 318] on select "less than 1 year 1-3 years 3-5 years 5+ years" at bounding box center [289, 337] width 371 height 38
select select "24"
click at [104, 318] on select "less than 1 year 1-3 years 3-5 years 5+ years" at bounding box center [289, 337] width 371 height 38
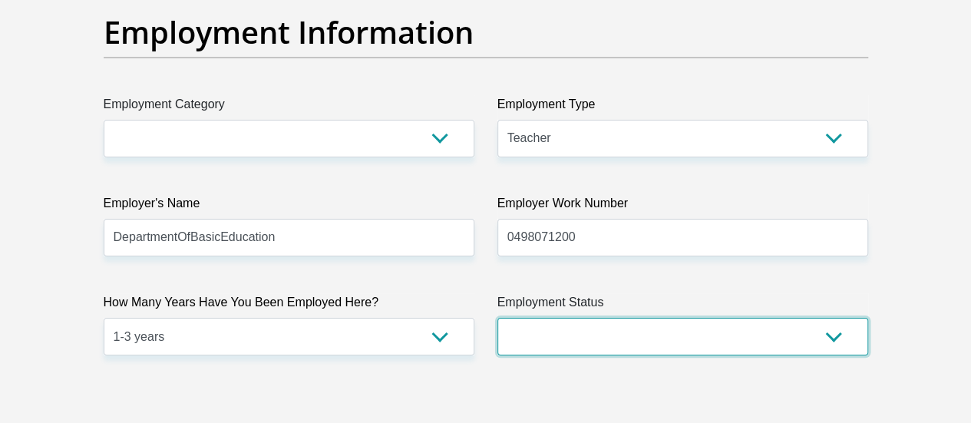
click at [787, 318] on select "Permanent/Full-time Part-time/Casual Contract Worker Self-Employed Housewife Re…" at bounding box center [682, 337] width 371 height 38
select select "1"
click at [497, 318] on select "Permanent/Full-time Part-time/Casual Contract Worker Self-Employed Housewife Re…" at bounding box center [682, 337] width 371 height 38
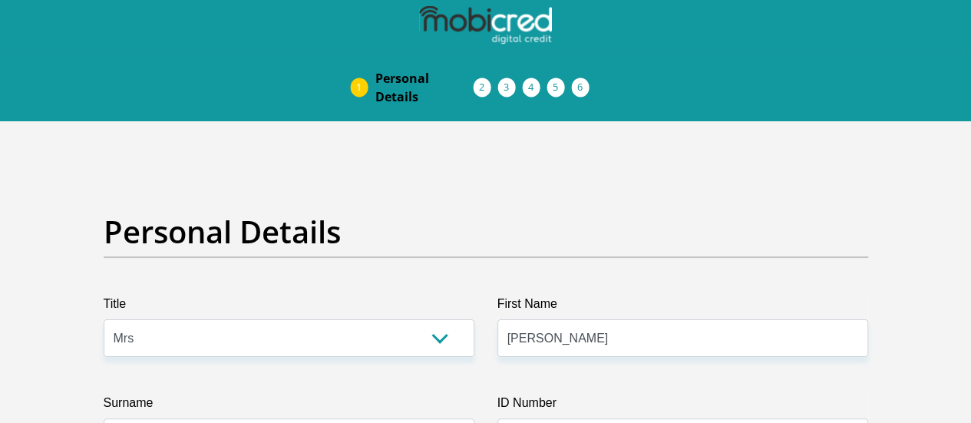
scroll to position [0, 0]
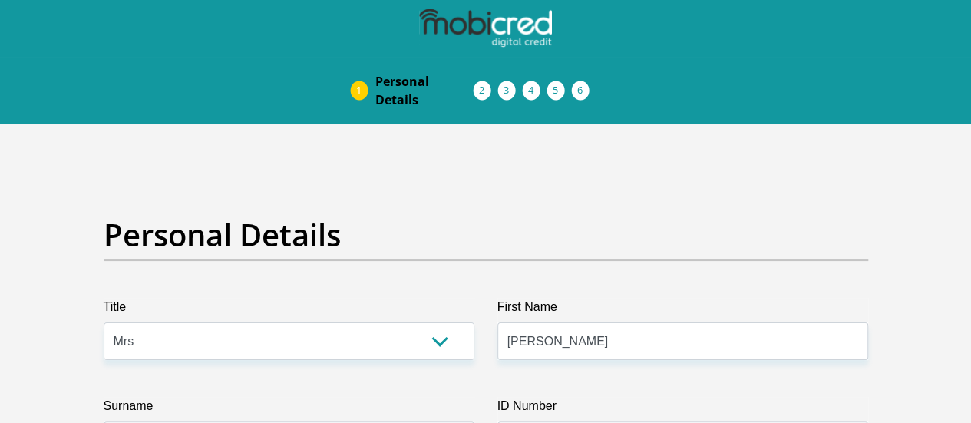
click at [467, 216] on h2 "Personal Details" at bounding box center [486, 234] width 764 height 37
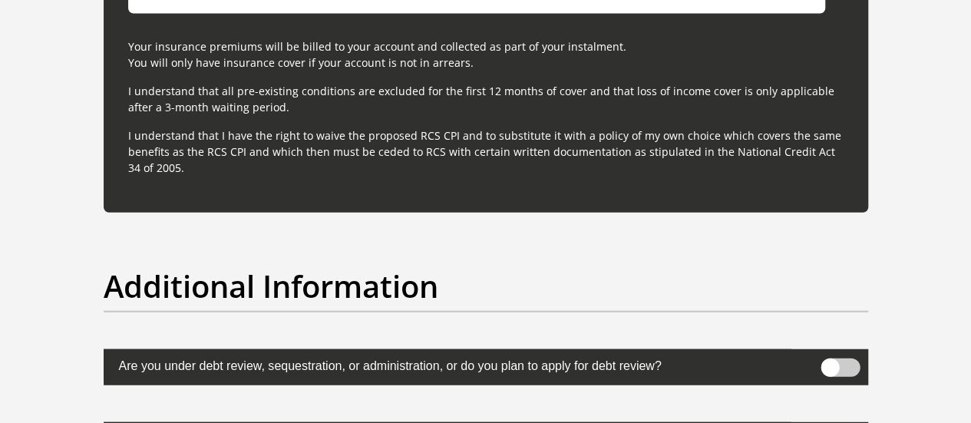
scroll to position [5150, 0]
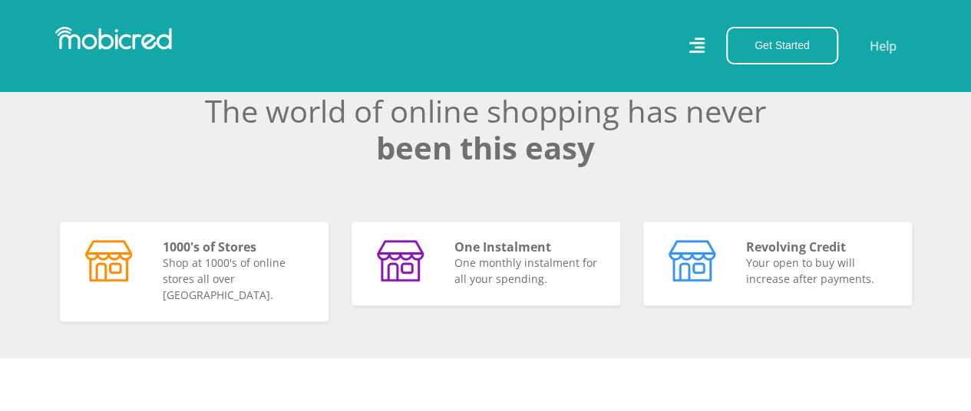
scroll to position [0, 1093]
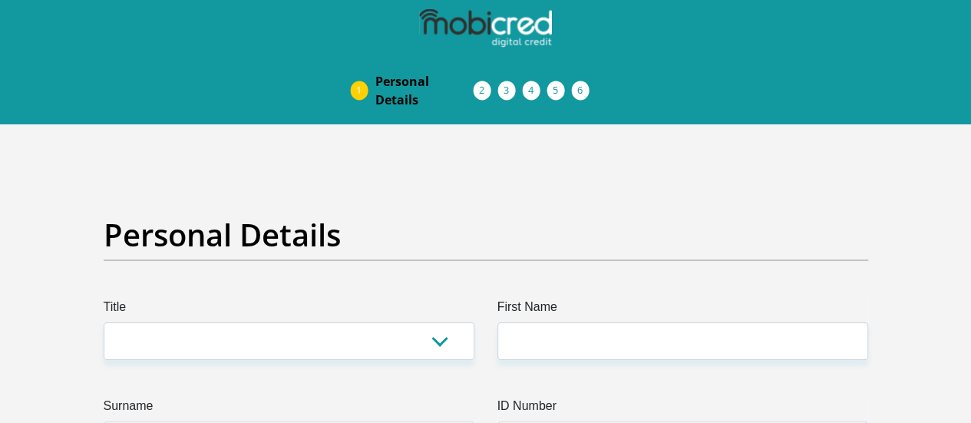
drag, startPoint x: 380, startPoint y: 2, endPoint x: 610, endPoint y: 150, distance: 273.3
